Goal: Navigation & Orientation: Find specific page/section

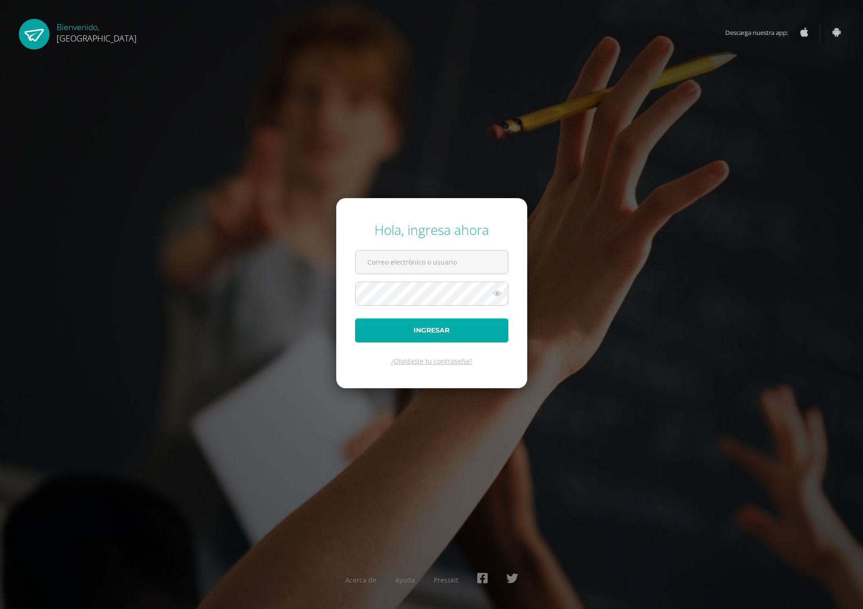
type input "lourdesr@cig.edu.gt"
click at [412, 330] on button "Ingresar" at bounding box center [431, 330] width 153 height 24
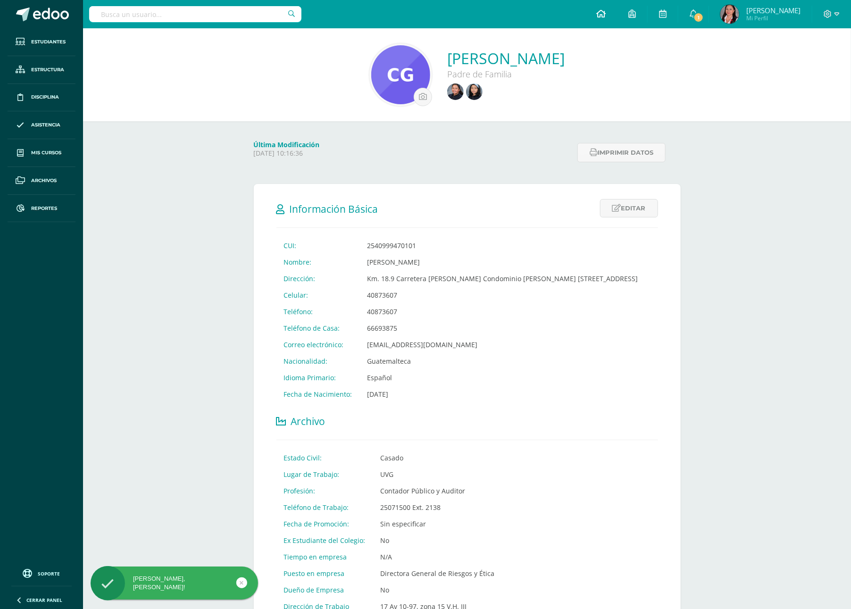
click at [598, 14] on icon at bounding box center [600, 13] width 9 height 8
click at [598, 16] on icon at bounding box center [600, 13] width 9 height 8
